Goal: Task Accomplishment & Management: Use online tool/utility

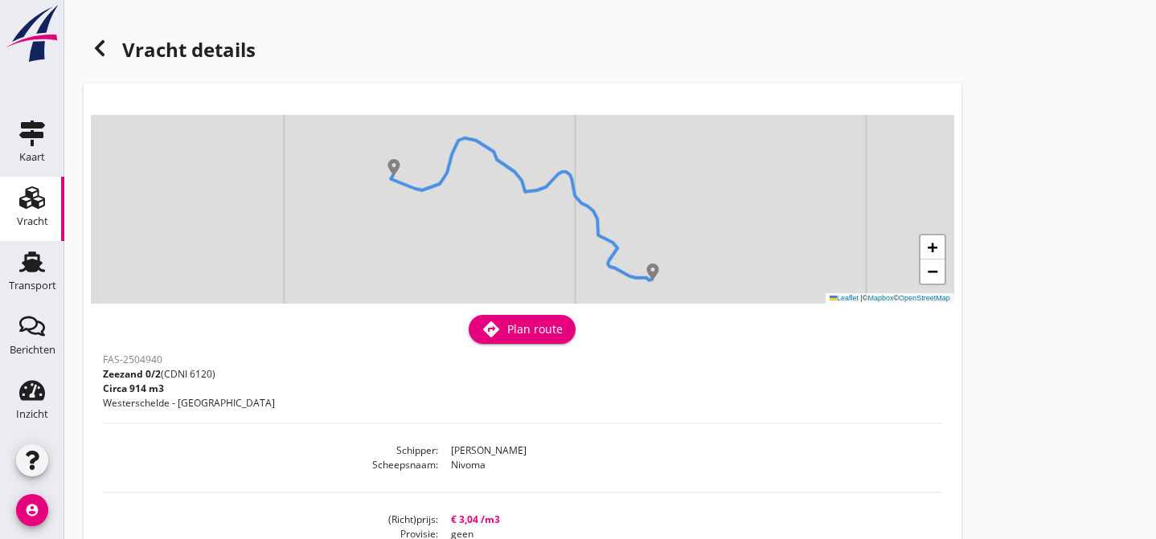
scroll to position [461, 0]
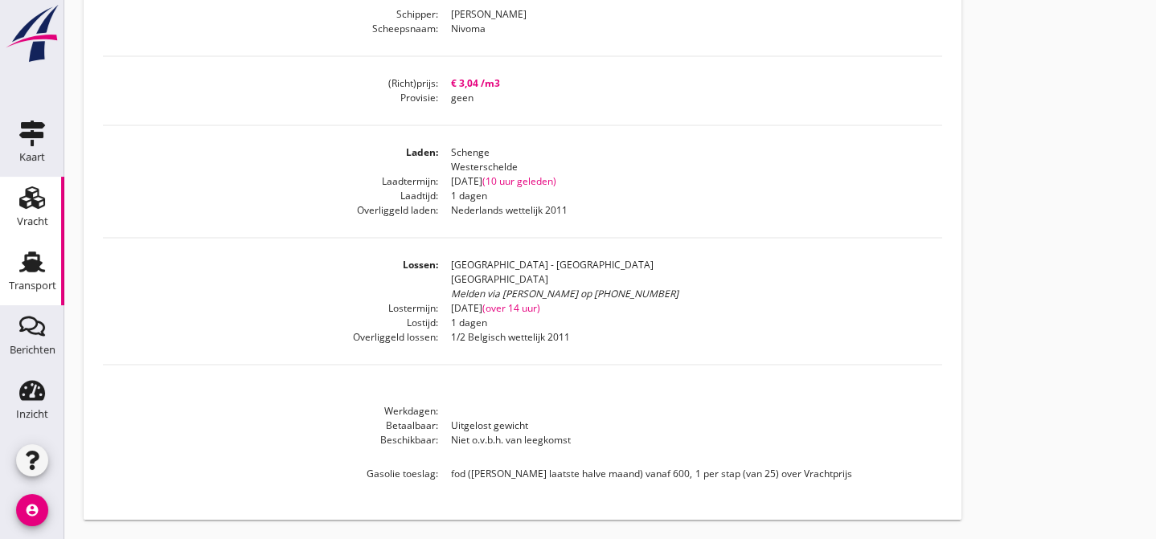
click at [27, 275] on div "Transport" at bounding box center [32, 286] width 47 height 23
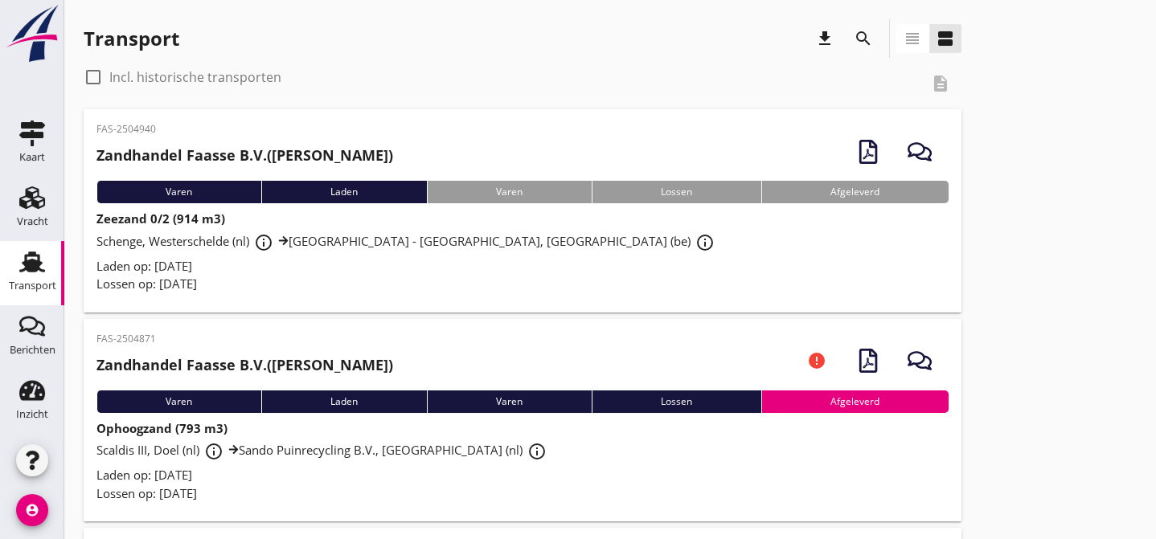
click at [434, 271] on div "Laden op: [DATE]" at bounding box center [522, 266] width 852 height 18
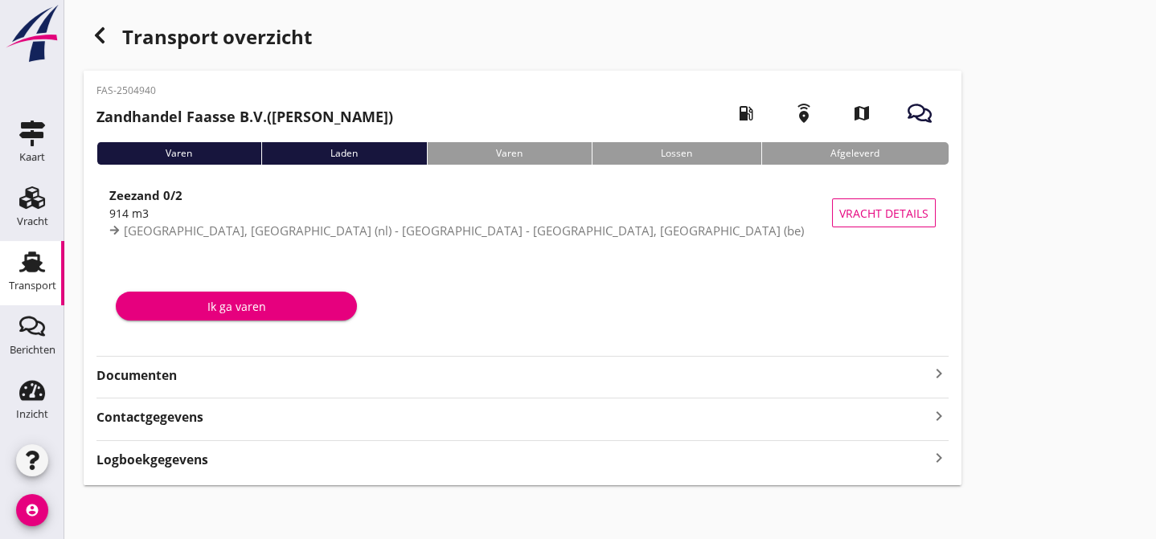
click at [265, 370] on strong "Documenten" at bounding box center [512, 375] width 833 height 18
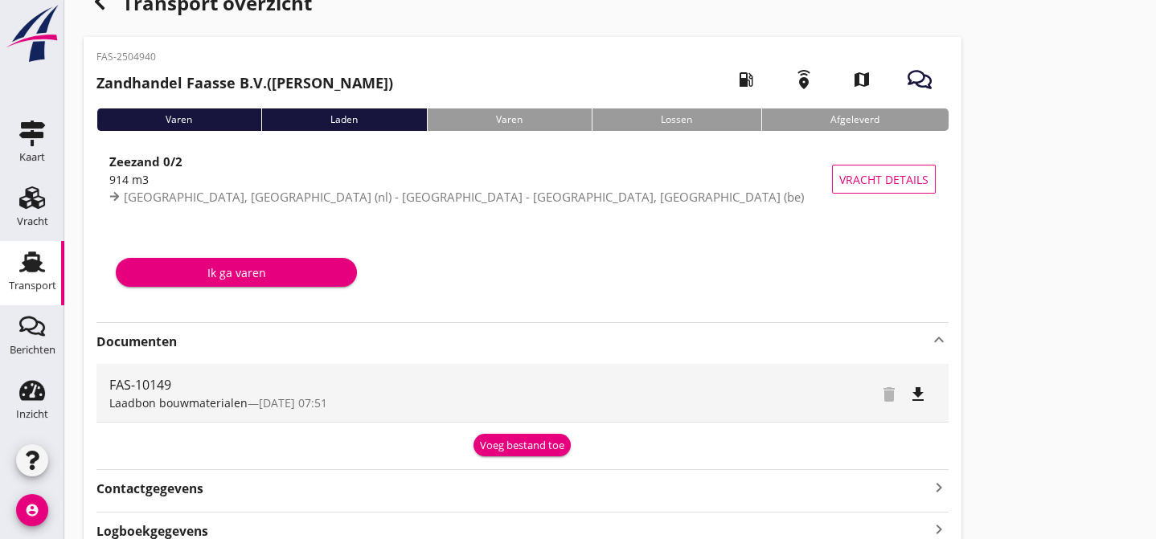
scroll to position [111, 0]
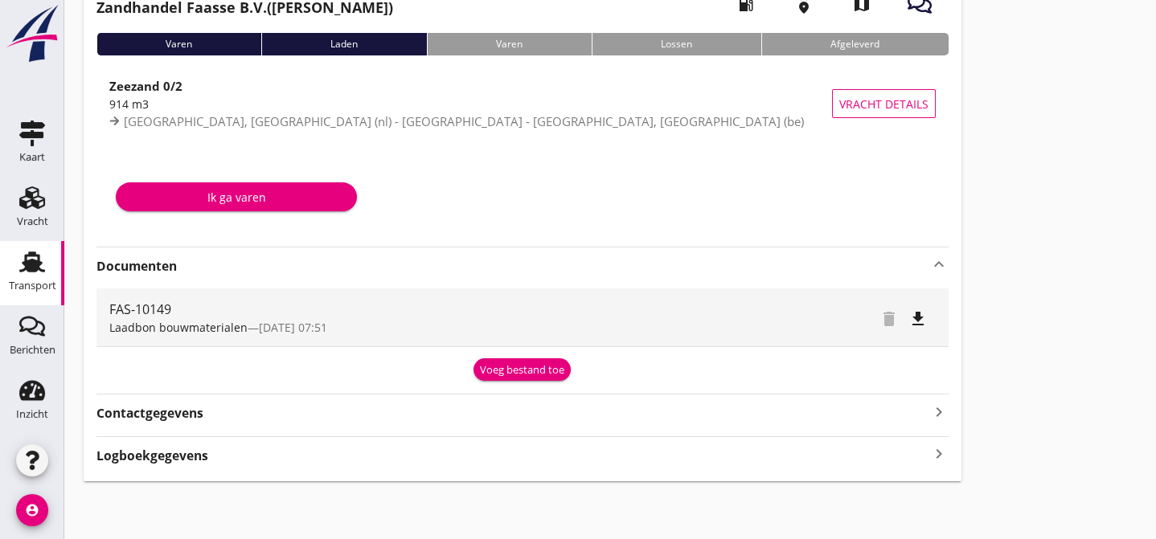
click at [520, 368] on div "Voeg bestand toe" at bounding box center [522, 370] width 84 height 16
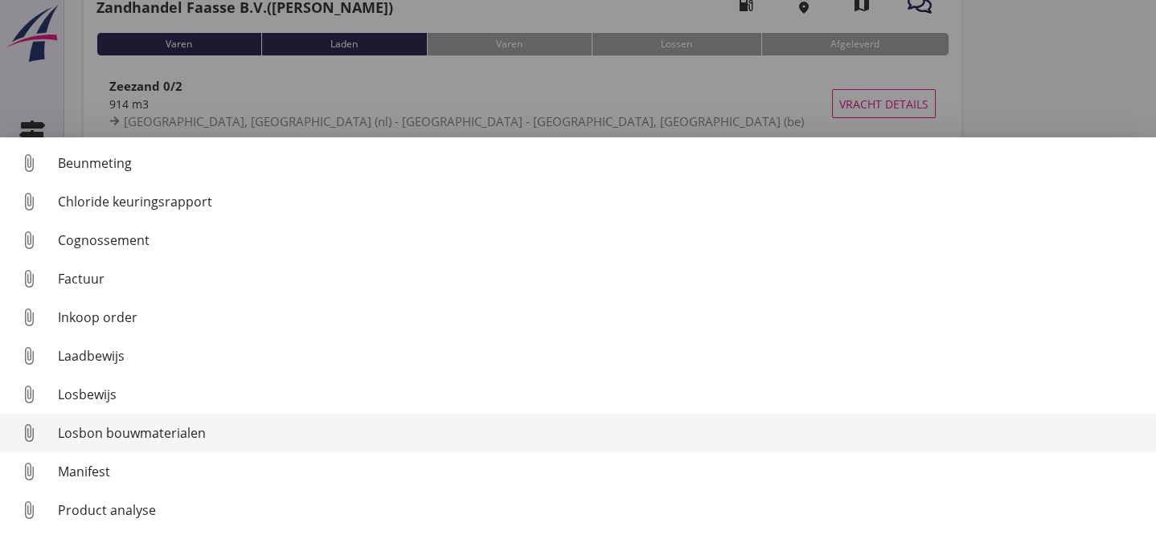
click at [265, 432] on div "Losbon bouwmaterialen" at bounding box center [600, 433] width 1085 height 19
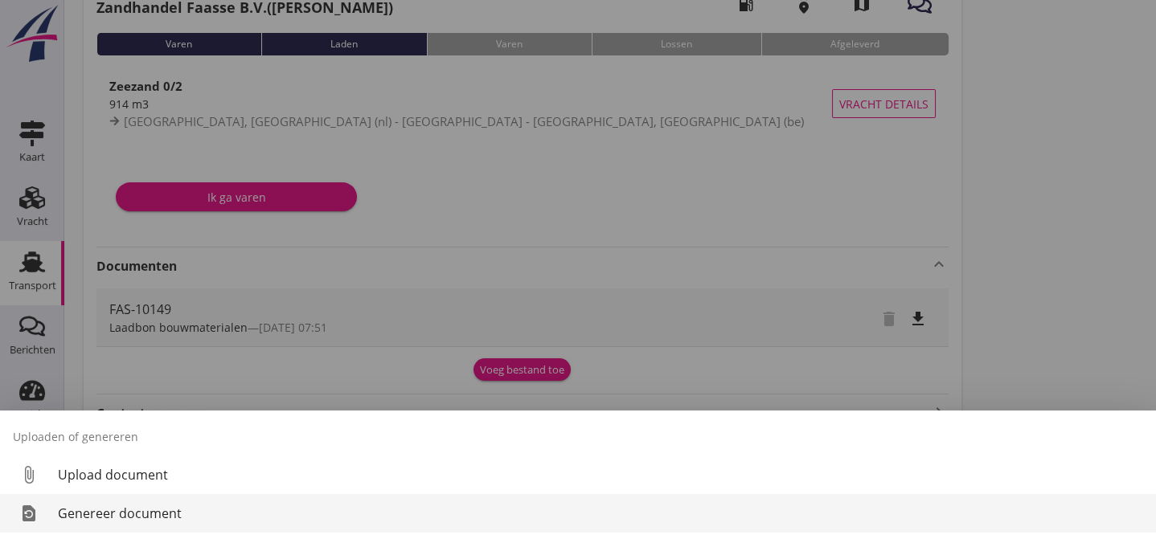
click at [235, 514] on div "Genereer document" at bounding box center [600, 513] width 1085 height 19
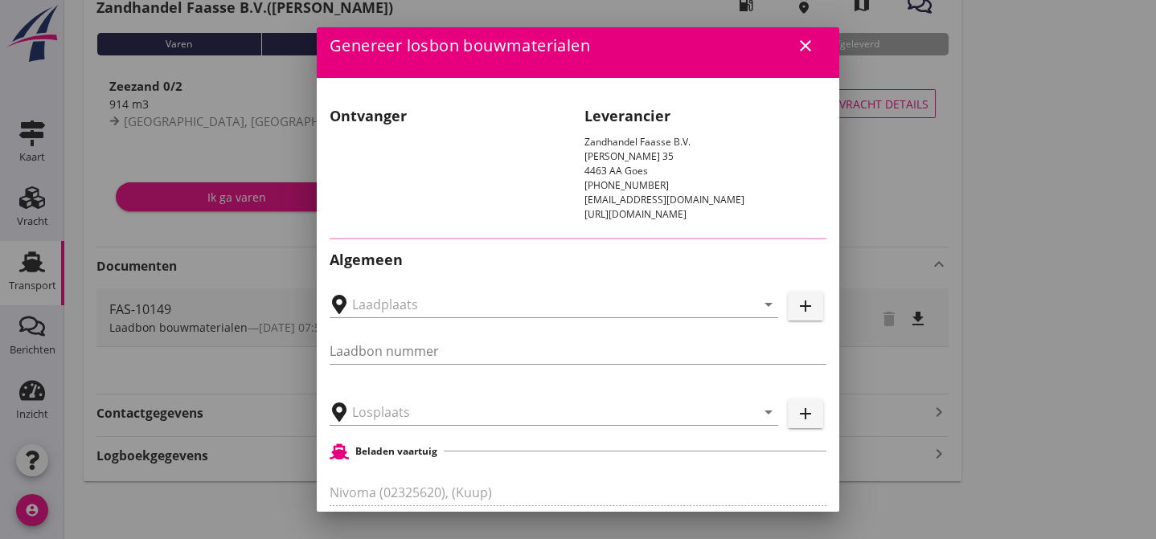
type input "FAS-10149"
type input "[GEOGRAPHIC_DATA] - [GEOGRAPHIC_DATA], [GEOGRAPHIC_DATA]"
type input "Zeezand 0/2 (6120)"
type input "914"
checkbox input "true"
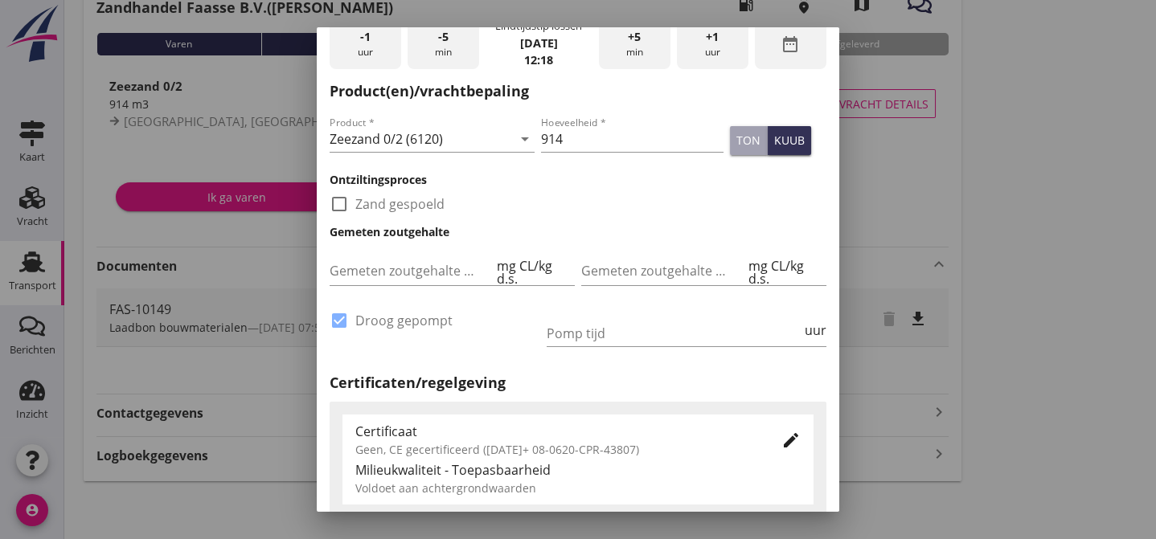
scroll to position [718, 0]
